Goal: Browse casually: Explore the website without a specific task or goal

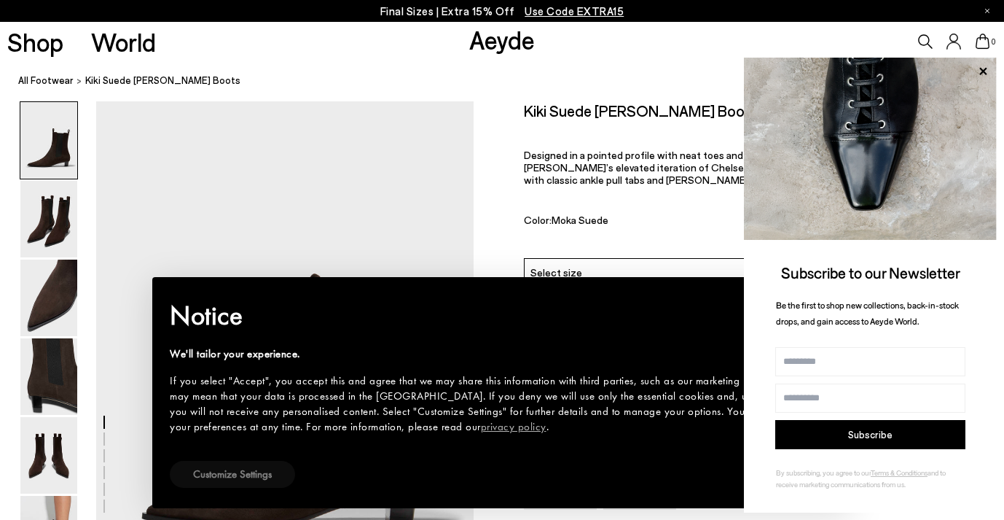
click at [248, 464] on button "Customize Settings" at bounding box center [232, 474] width 125 height 27
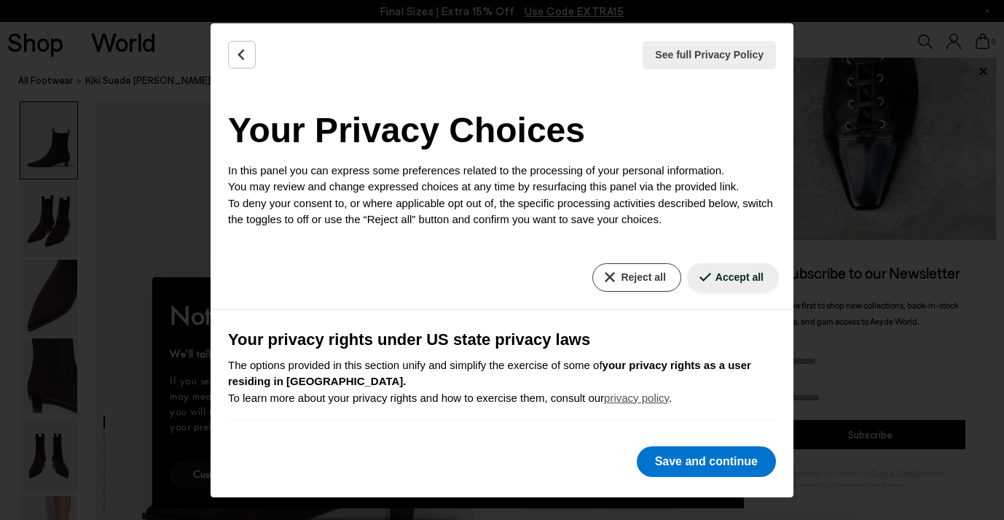
click at [635, 278] on button "Reject all" at bounding box center [636, 277] width 88 height 28
click at [696, 470] on button "Save and continue" at bounding box center [706, 461] width 139 height 31
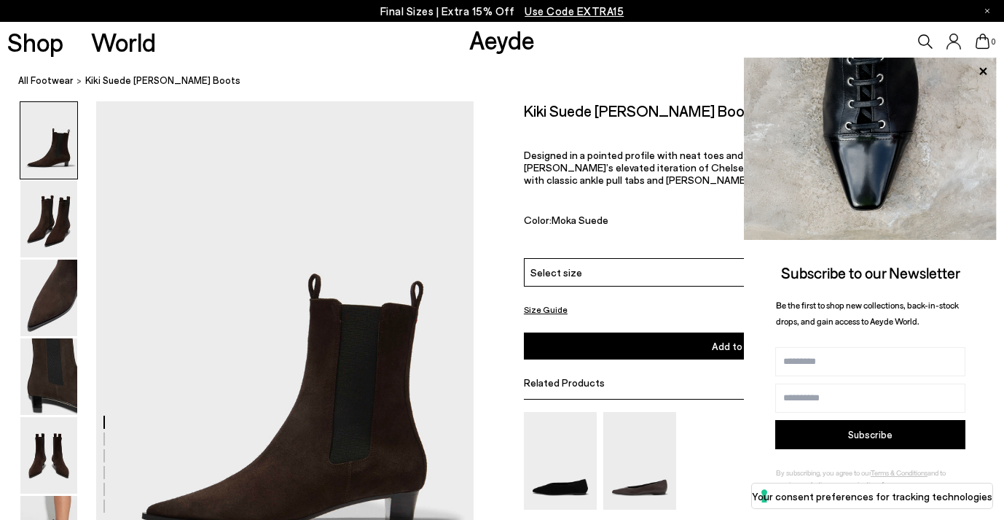
scroll to position [0, 2]
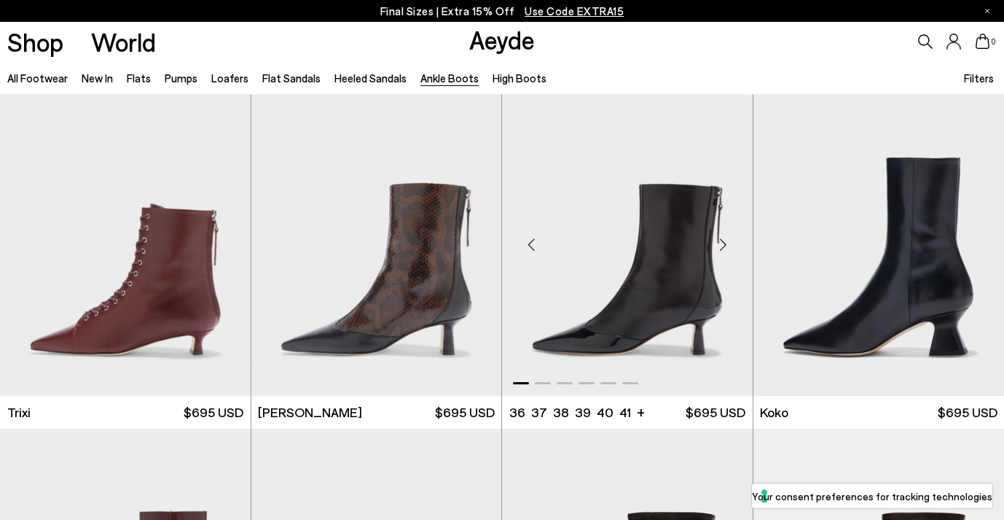
scroll to position [579, 0]
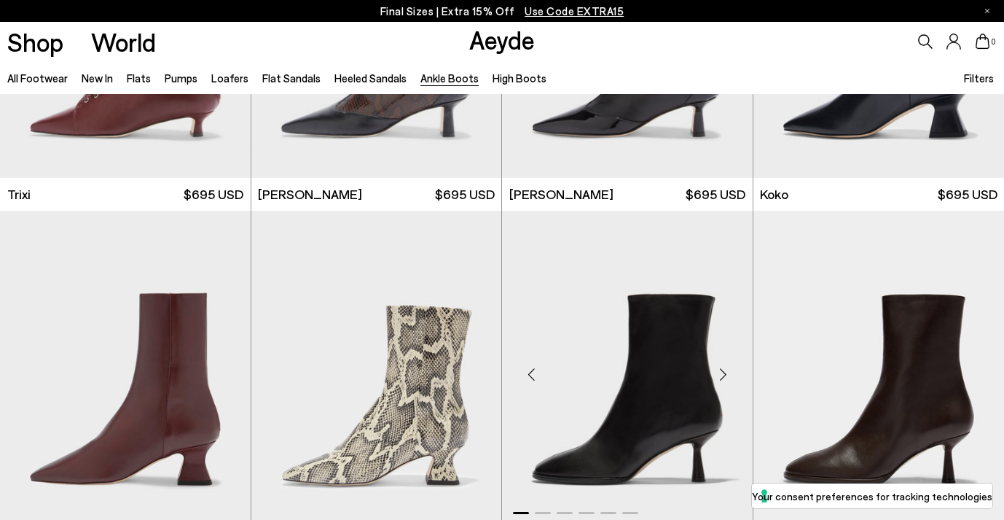
scroll to position [708, 0]
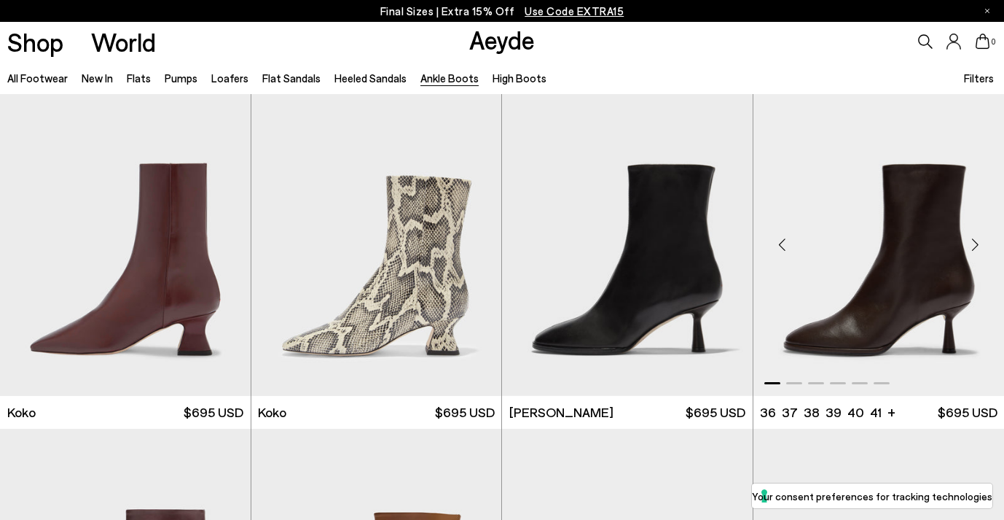
click at [977, 246] on div "Next slide" at bounding box center [975, 244] width 44 height 44
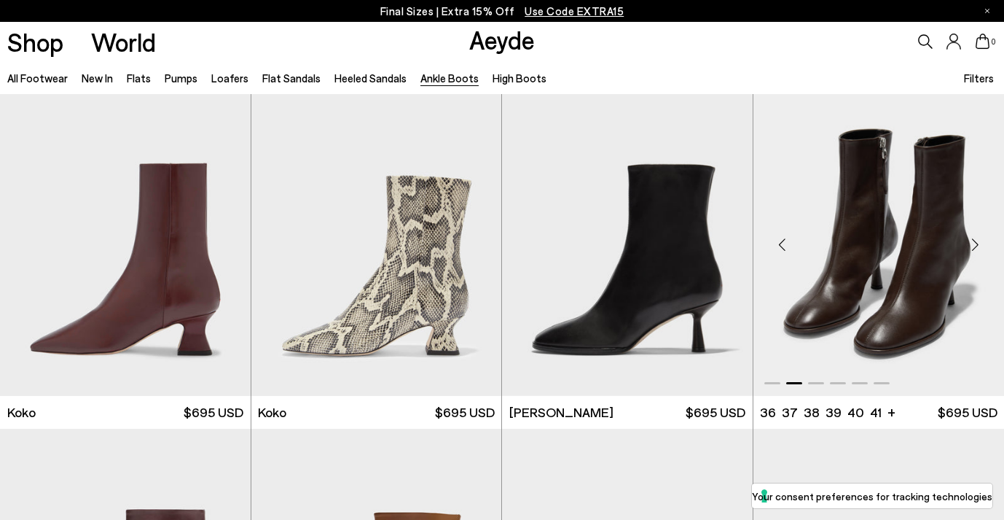
click at [974, 244] on div "Next slide" at bounding box center [975, 244] width 44 height 44
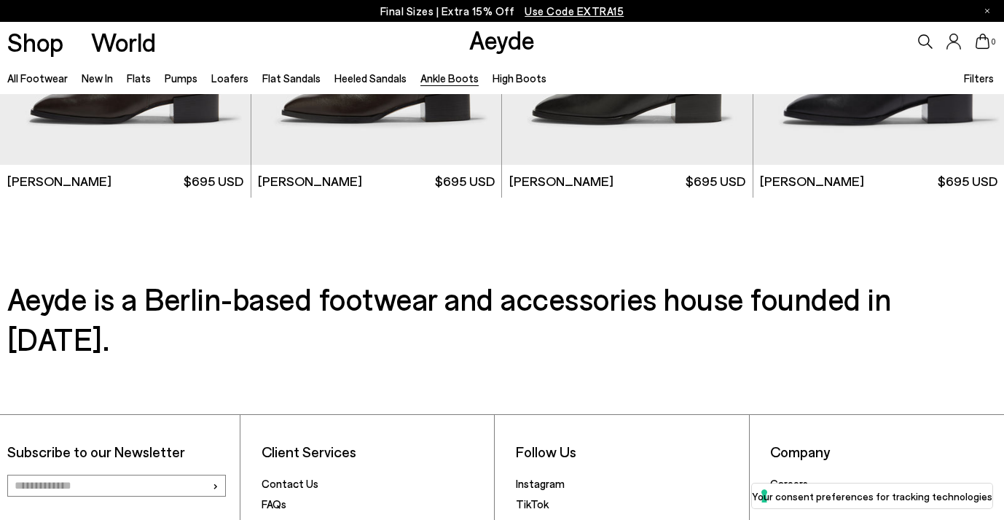
scroll to position [1738, 0]
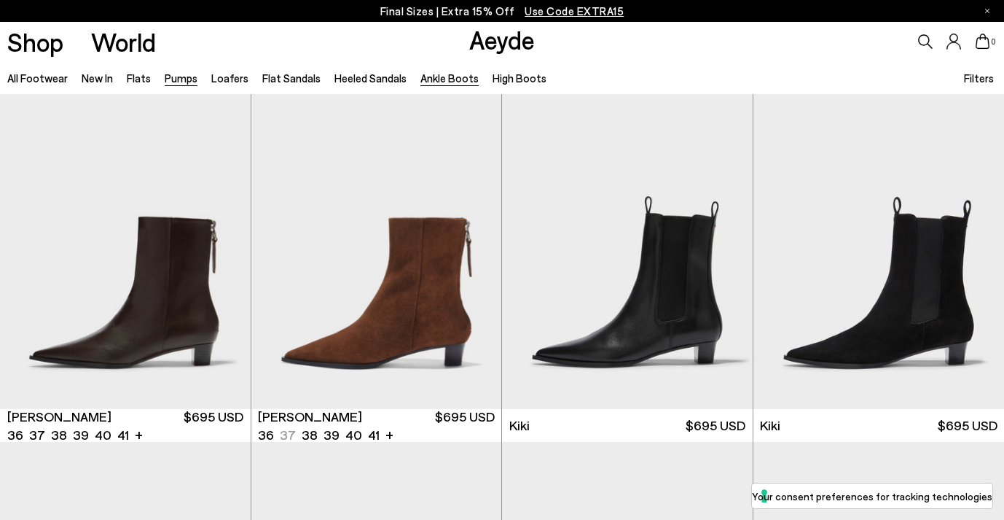
click at [186, 75] on link "Pumps" at bounding box center [181, 77] width 33 height 13
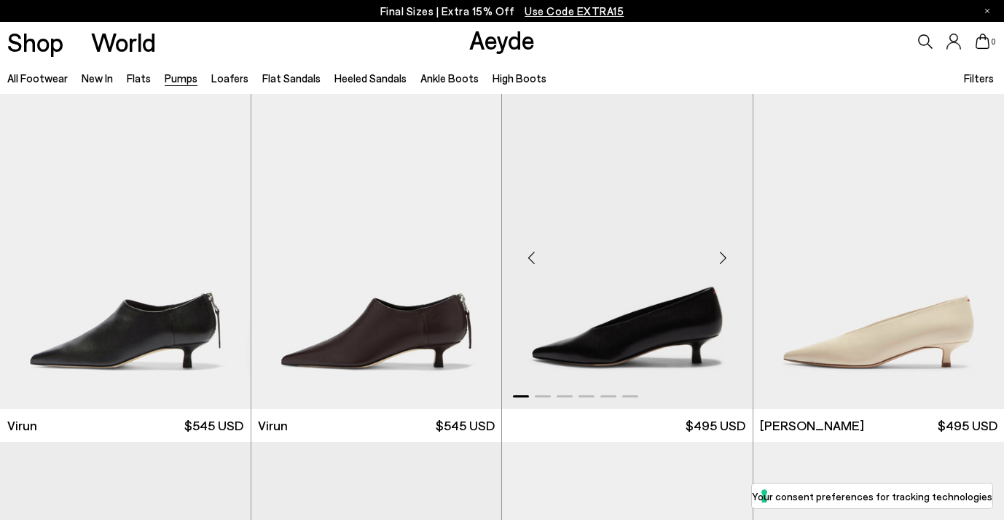
scroll to position [302, 0]
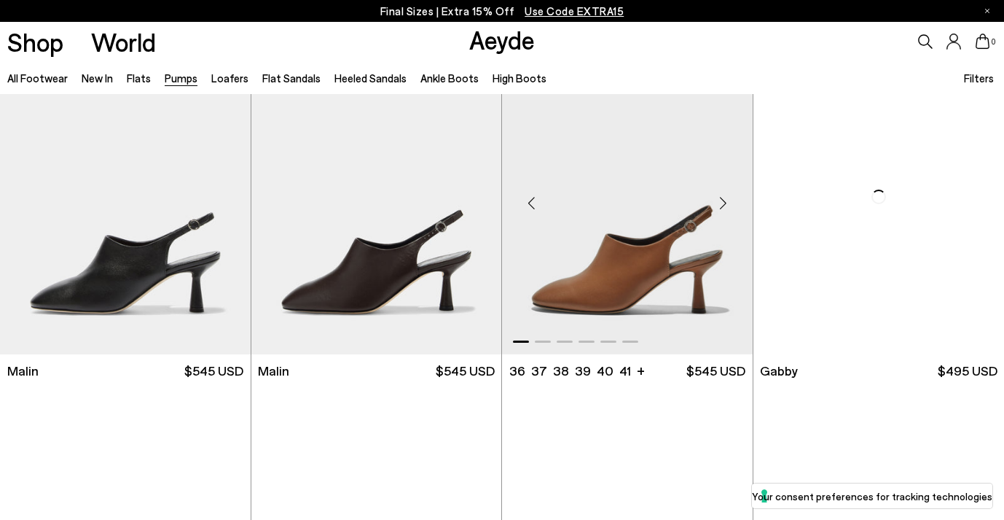
scroll to position [1876, 0]
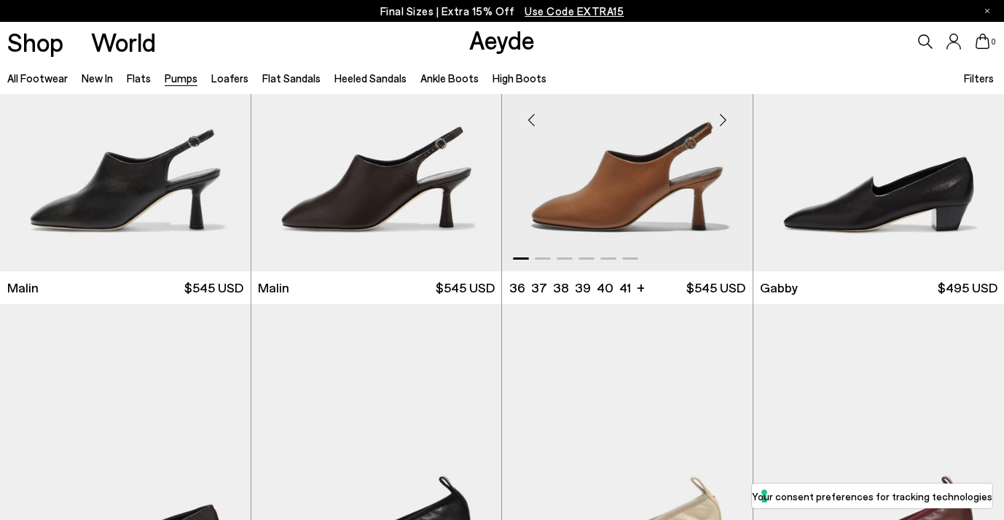
click at [726, 119] on div "Next slide" at bounding box center [724, 120] width 44 height 44
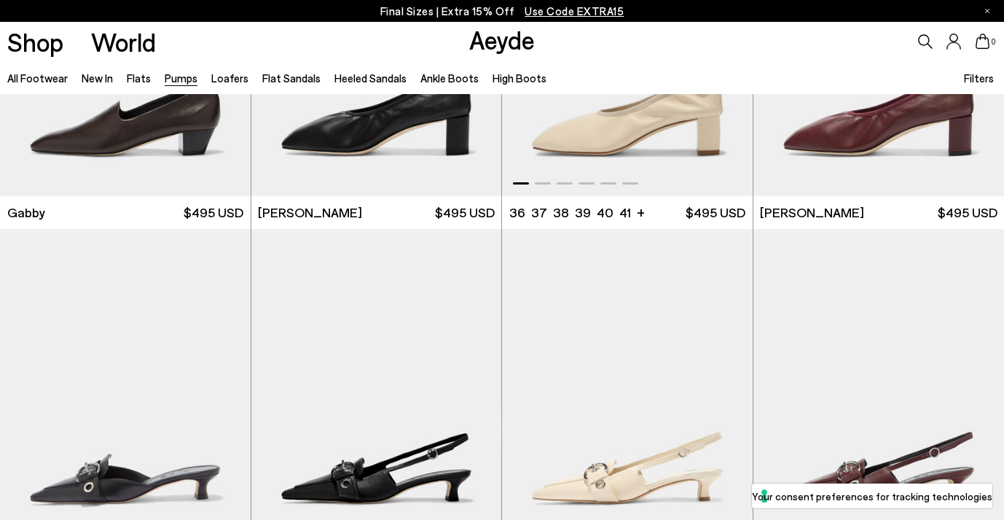
scroll to position [2179, 0]
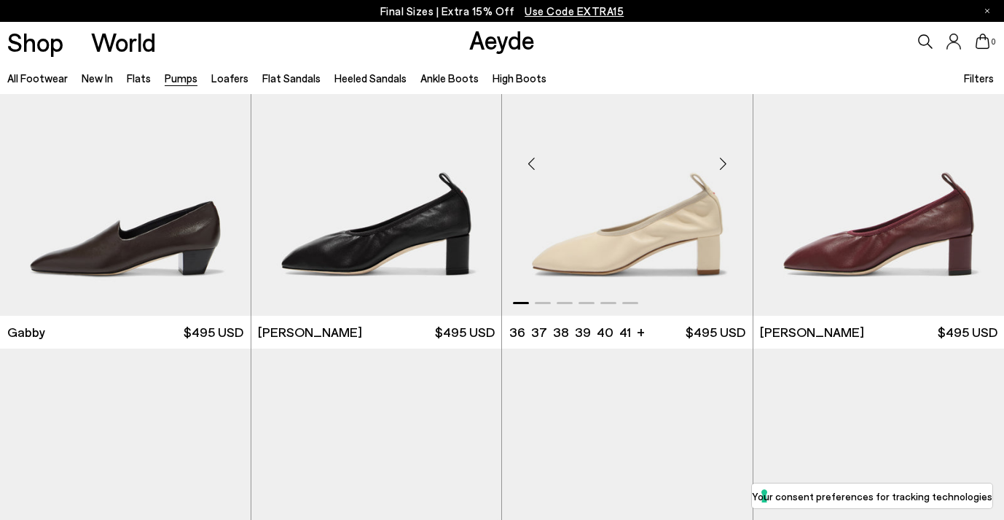
click at [726, 165] on div "Next slide" at bounding box center [724, 164] width 44 height 44
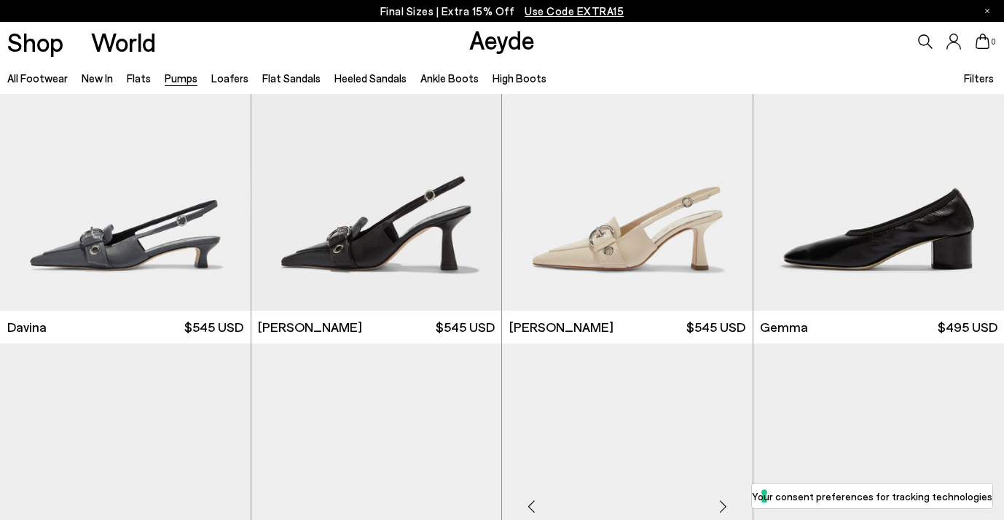
scroll to position [3107, 0]
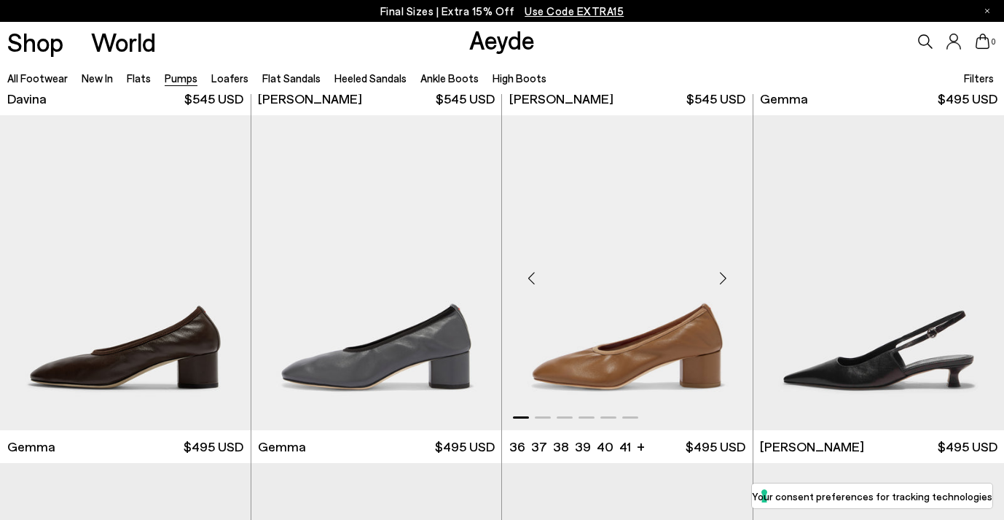
click at [726, 280] on div "Next slide" at bounding box center [724, 278] width 44 height 44
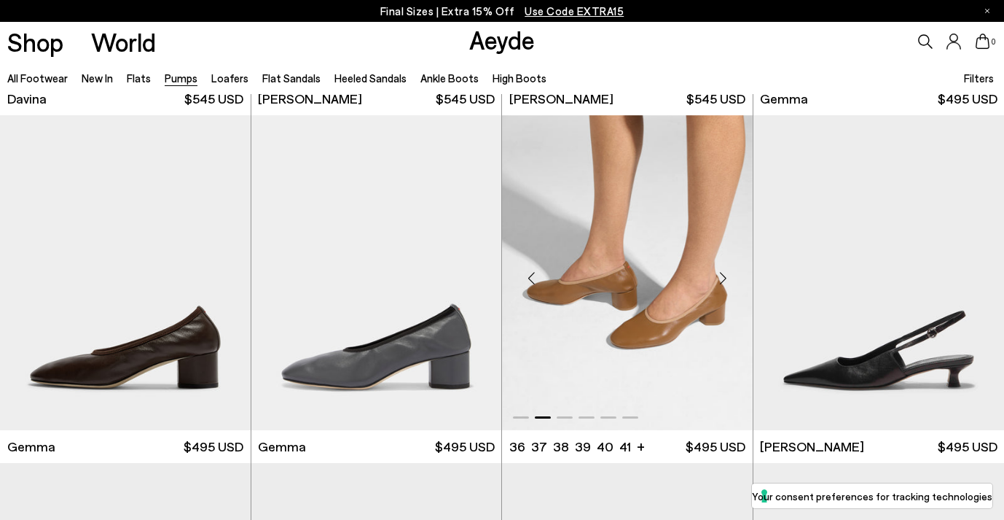
click at [726, 276] on div "Next slide" at bounding box center [724, 278] width 44 height 44
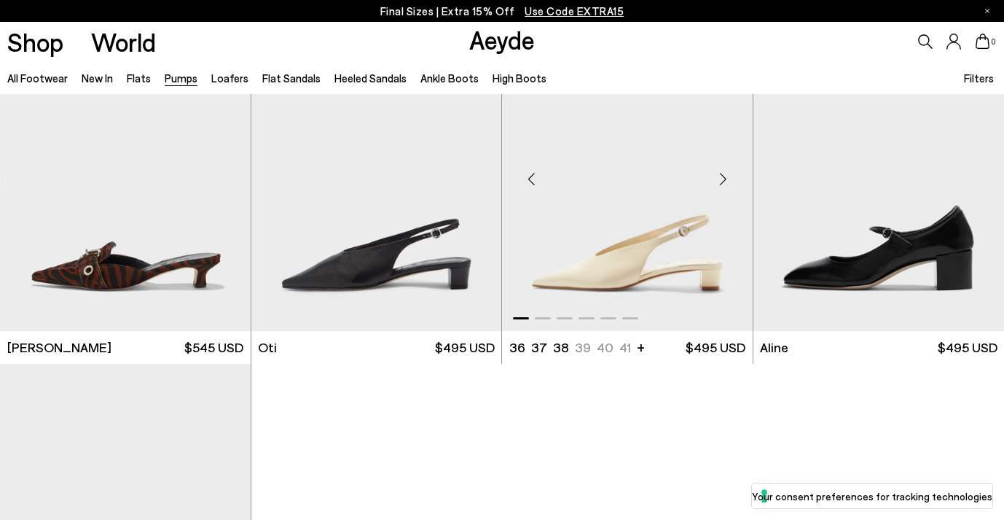
scroll to position [5860, 0]
